Goal: Task Accomplishment & Management: Complete application form

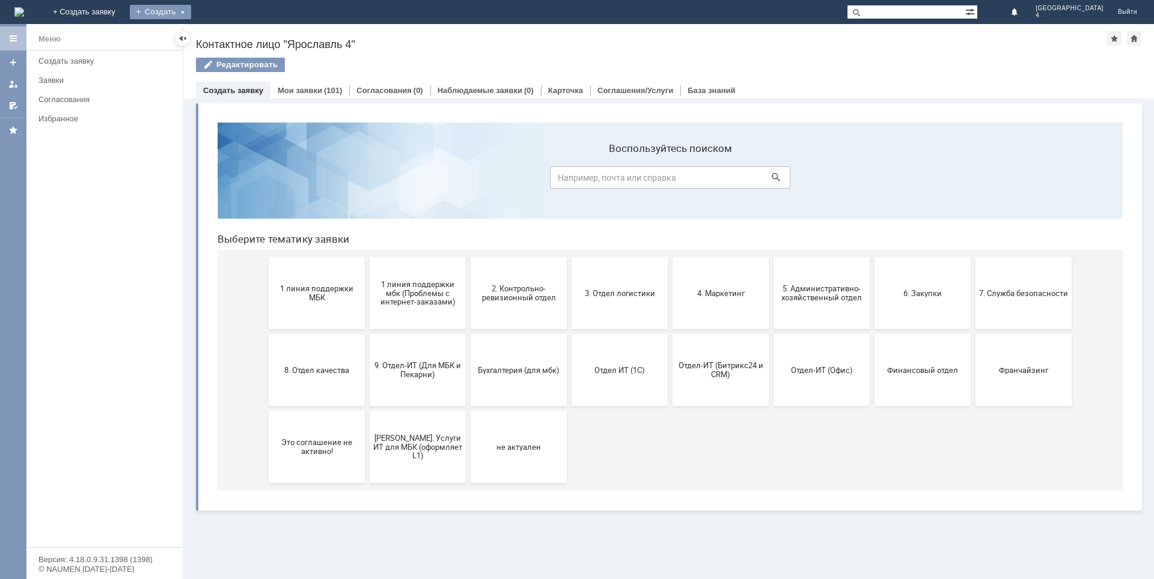
click at [191, 8] on div "Создать" at bounding box center [160, 12] width 61 height 14
click at [226, 26] on div "Заявка" at bounding box center [178, 35] width 96 height 19
click at [191, 17] on div "Создать" at bounding box center [160, 12] width 61 height 14
click at [224, 33] on link "Заявка" at bounding box center [177, 36] width 91 height 14
click at [247, 33] on div "Назад | Контактное лицо "Ярославль 4" Контактное лицо "Ярославль 4" Редактирова…" at bounding box center [669, 301] width 970 height 555
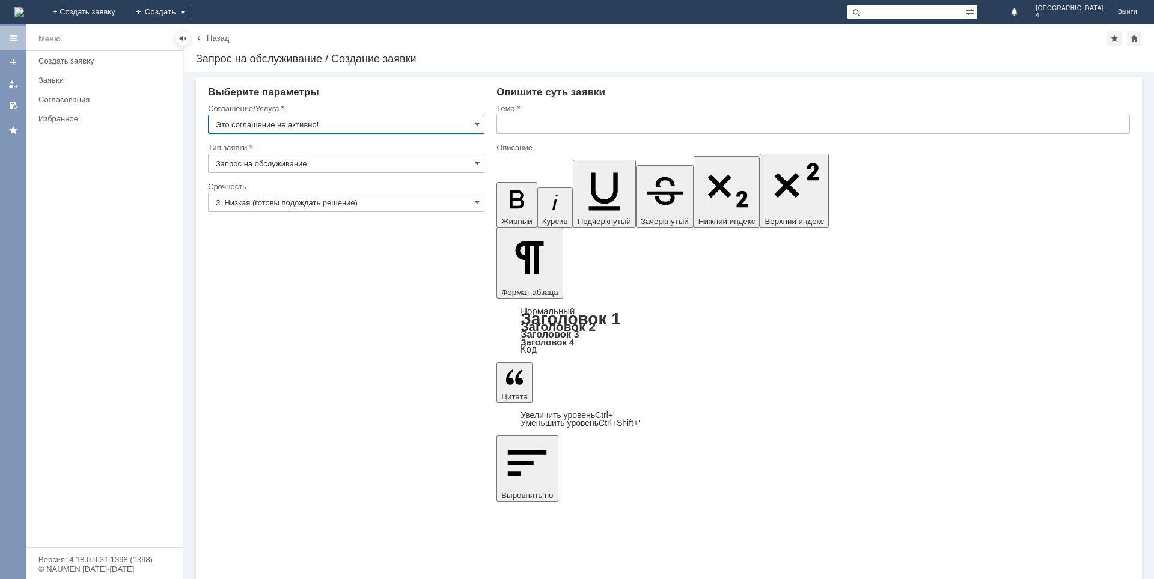
click at [466, 126] on input "Это соглашение не активно!" at bounding box center [346, 124] width 276 height 19
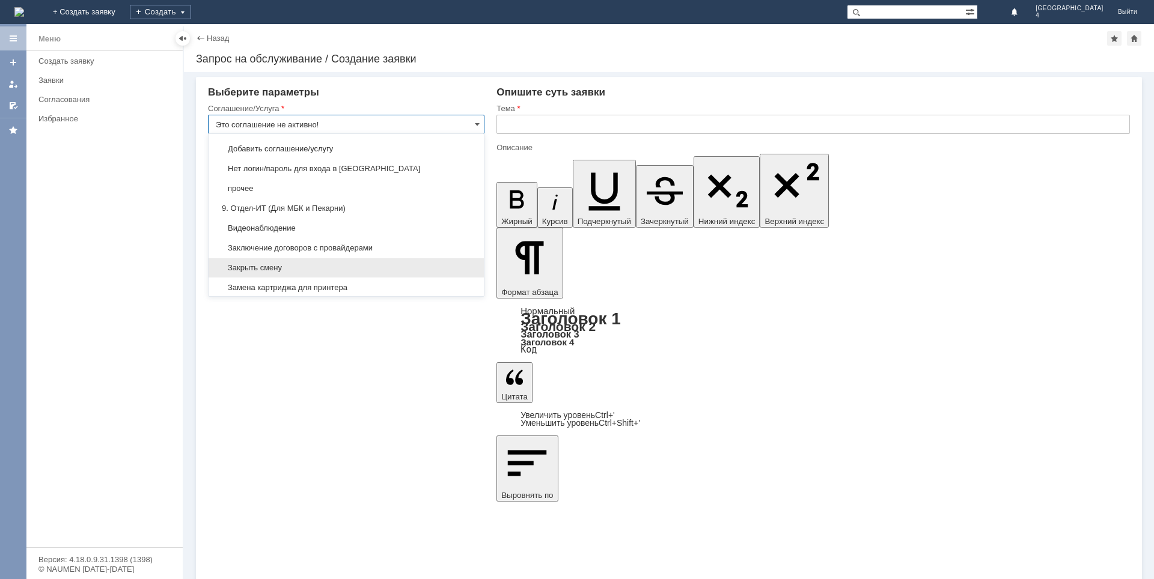
scroll to position [1099, 0]
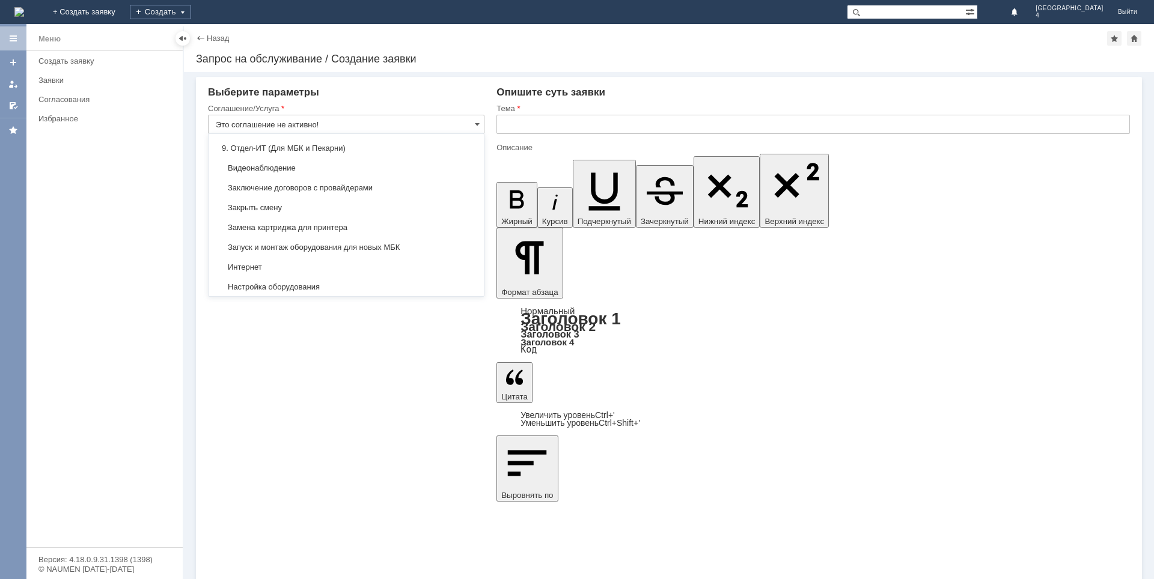
click at [278, 231] on span "Замена картриджа для принтера" at bounding box center [346, 228] width 261 height 10
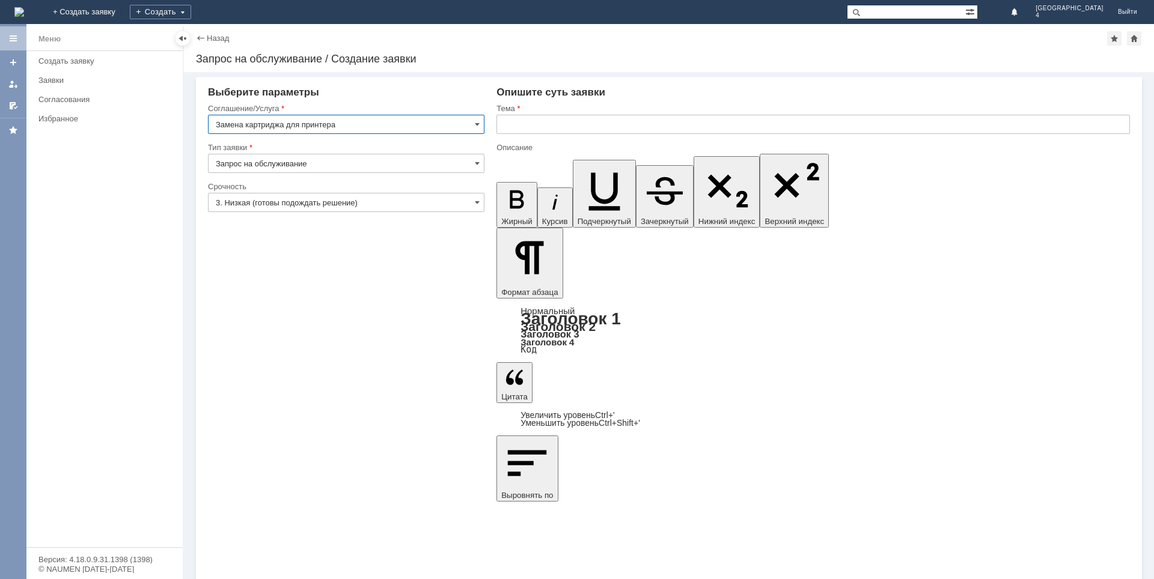
click at [356, 123] on input "Замена картриджа для принтера" at bounding box center [346, 124] width 276 height 19
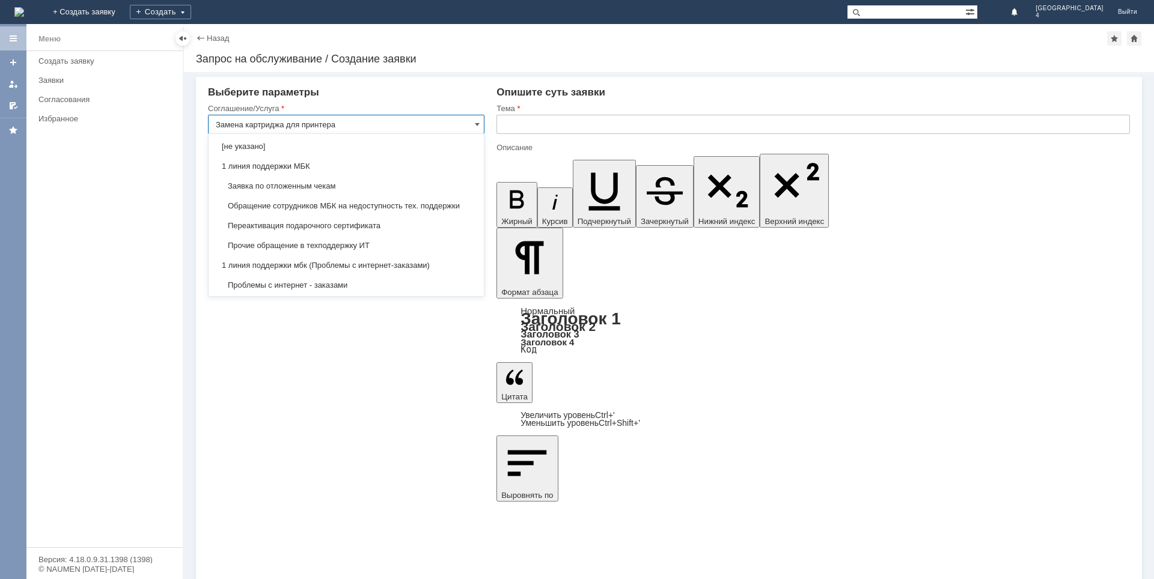
scroll to position [1182, 0]
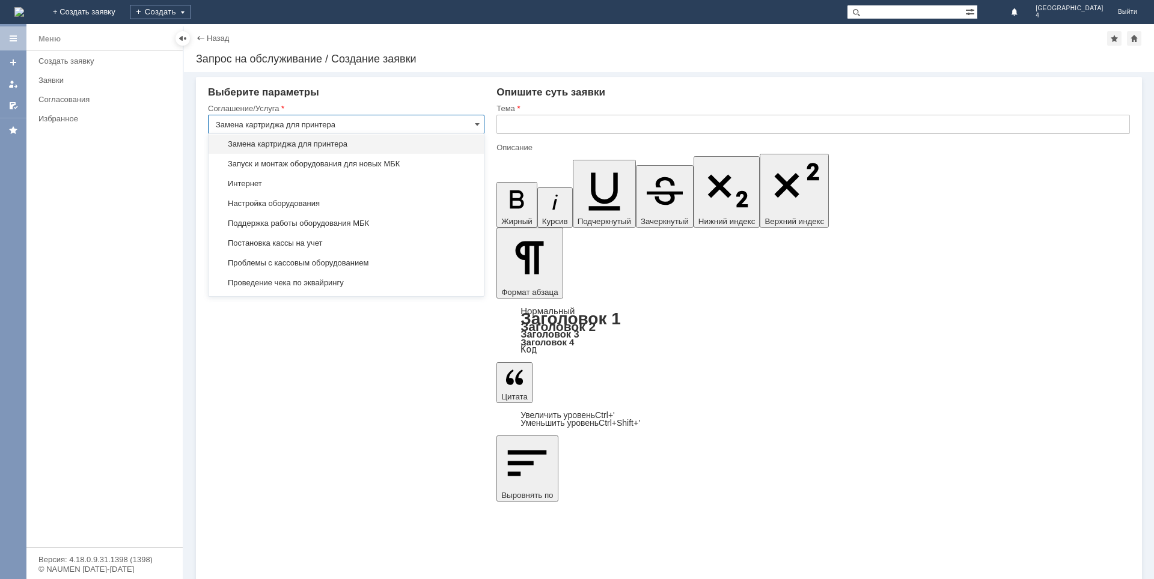
click at [519, 120] on input "text" at bounding box center [813, 124] width 634 height 19
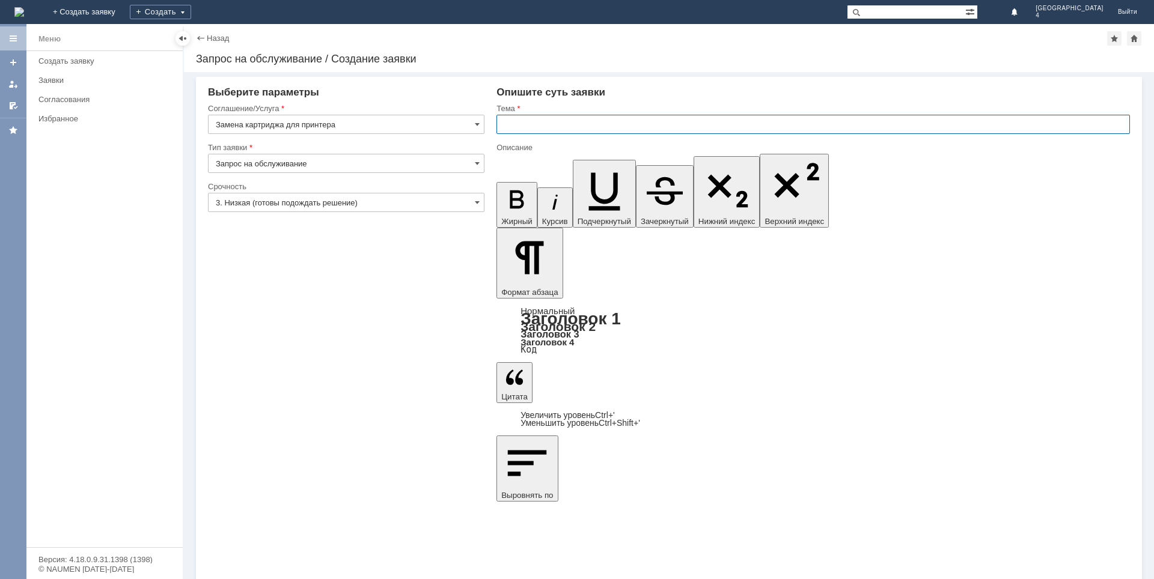
type input "Замена картриджа для принтера"
paste input "Замена картриджа для принтера"
type input "Замена картриджа для принтера"
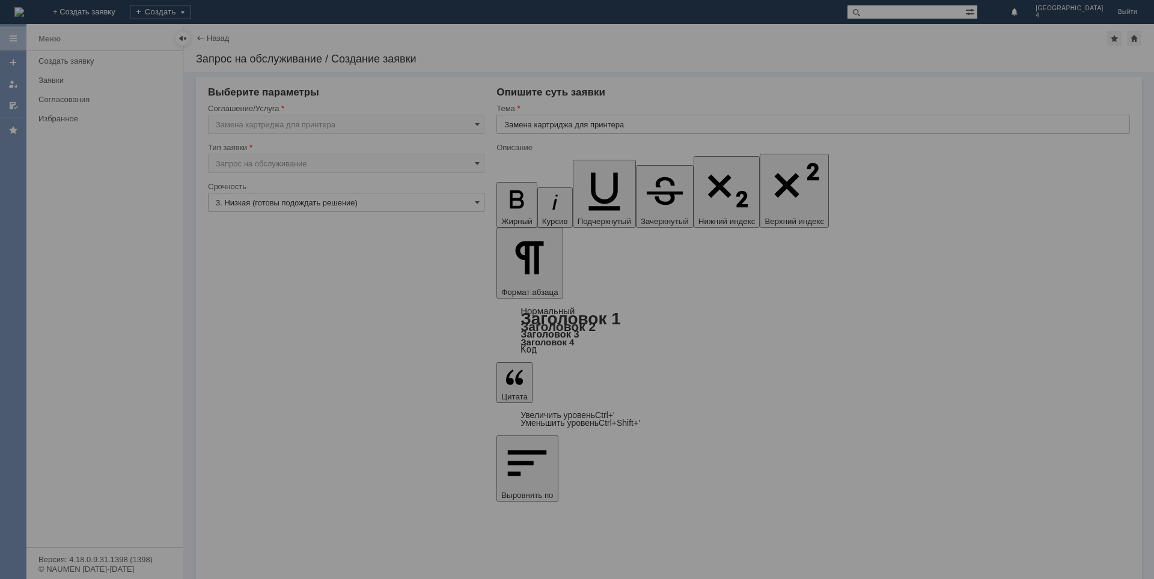
click at [230, 320] on div at bounding box center [577, 289] width 1154 height 579
